Goal: Find contact information: Find contact information

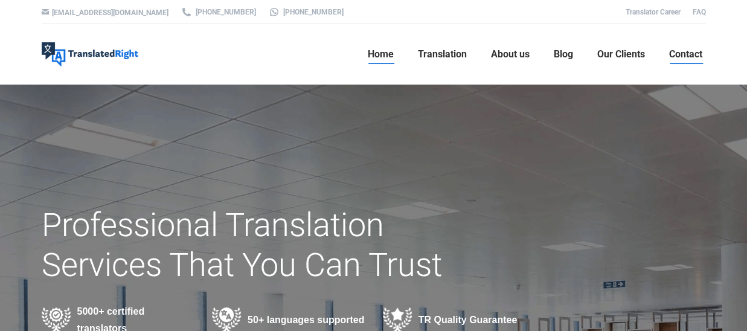
click at [678, 54] on span "Contact" at bounding box center [686, 54] width 33 height 12
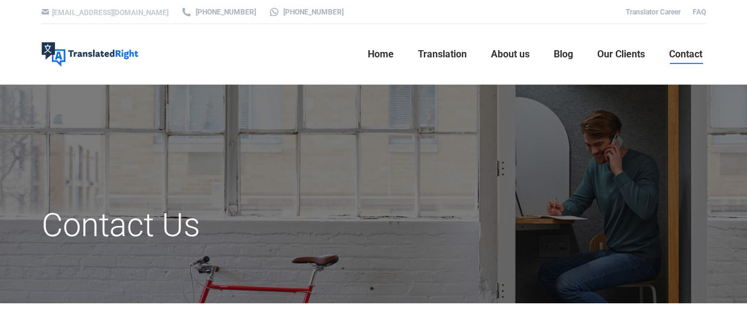
click at [132, 14] on link "[EMAIL_ADDRESS][DOMAIN_NAME]" at bounding box center [110, 12] width 117 height 8
click at [137, 14] on div "[EMAIL_ADDRESS][DOMAIN_NAME] [PHONE_NUMBER] [PHONE_NUMBER] Translator Career FAQ" at bounding box center [373, 12] width 725 height 24
copy div "[EMAIL_ADDRESS][DOMAIN_NAME]"
